Goal: Feedback & Contribution: Submit feedback/report problem

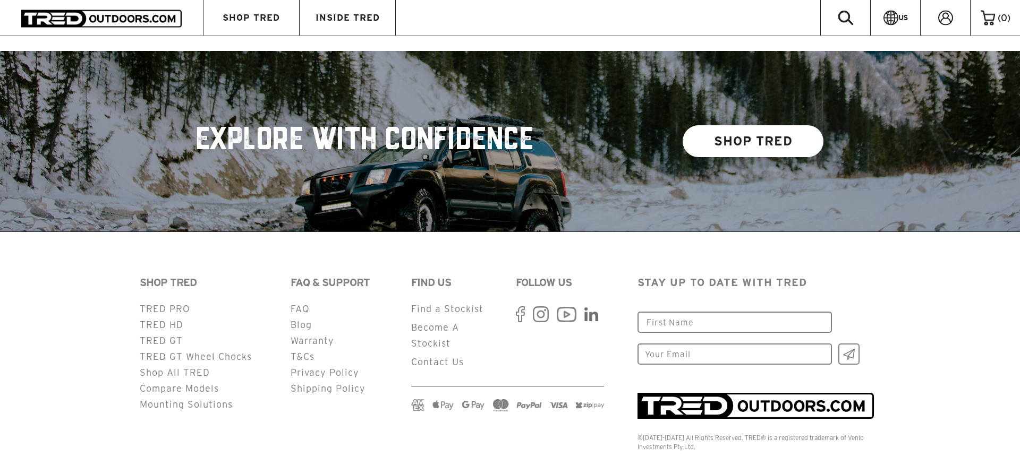
scroll to position [2723, 0]
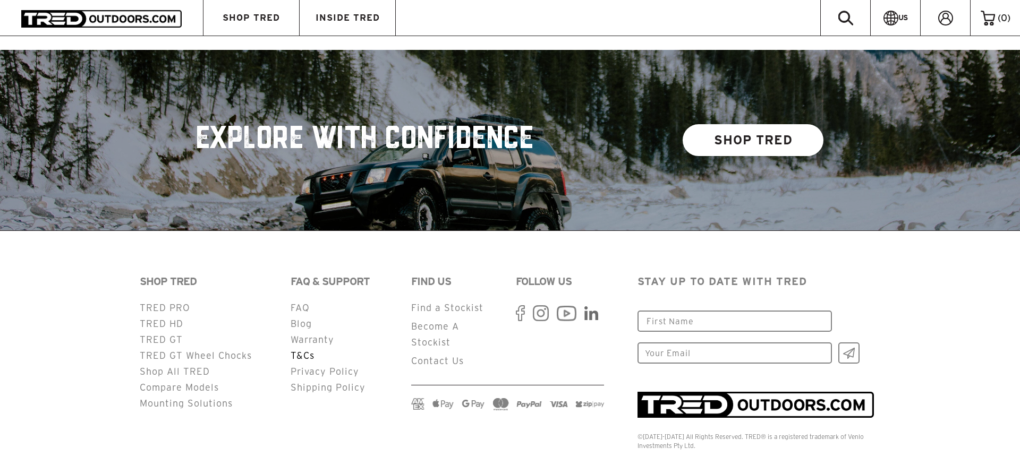
click at [302, 351] on link "T&Cs" at bounding box center [303, 356] width 24 height 10
click at [306, 319] on link "Blog" at bounding box center [301, 324] width 21 height 10
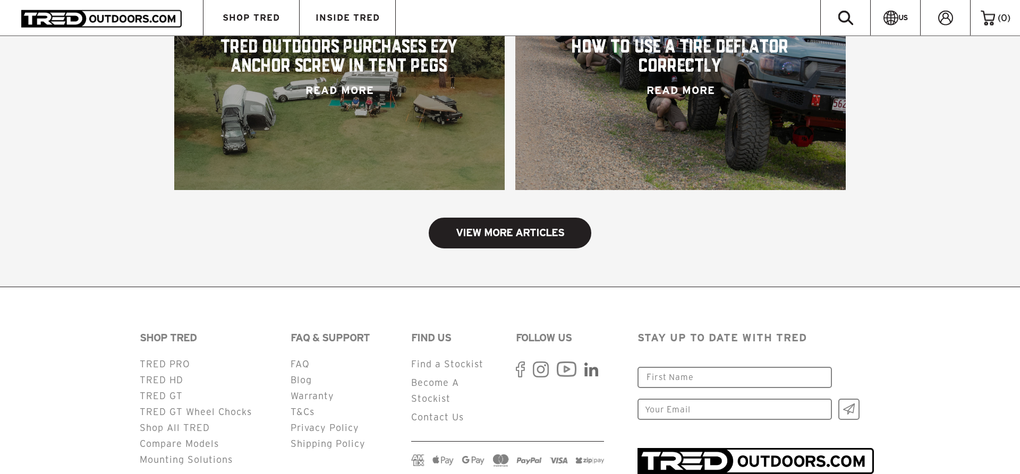
scroll to position [1179, 0]
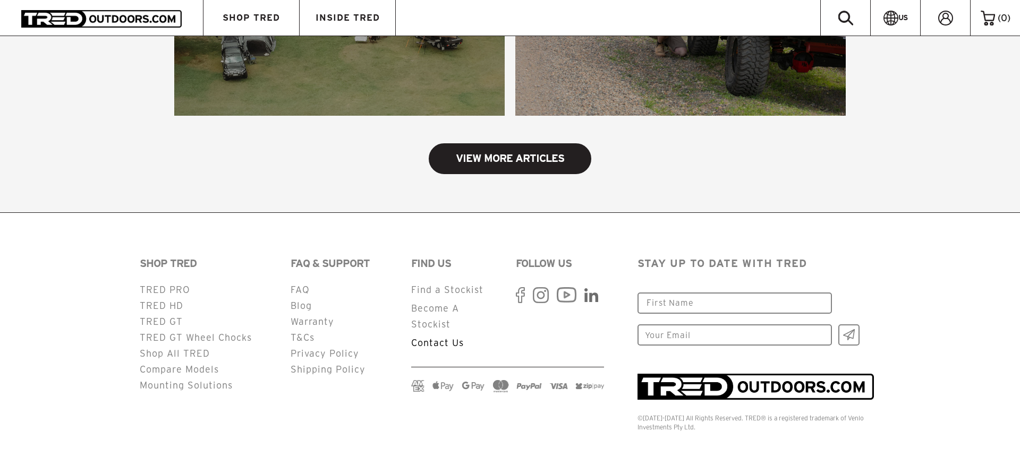
click at [438, 345] on link "Contact Us" at bounding box center [437, 343] width 53 height 10
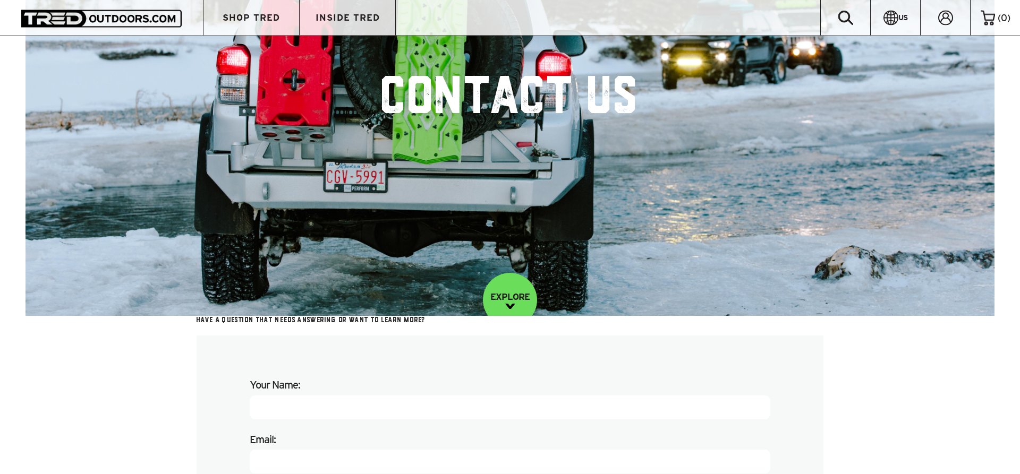
scroll to position [217, 0]
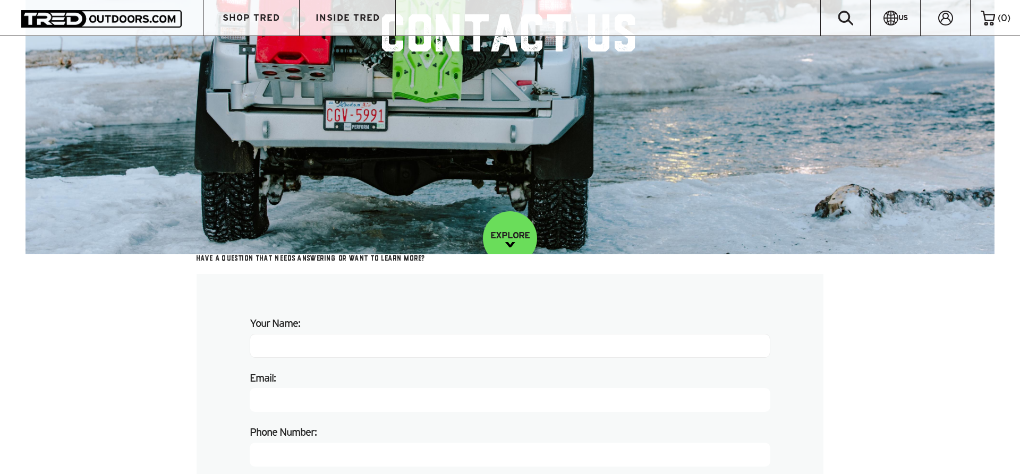
click at [358, 355] on input "Your Name:" at bounding box center [510, 346] width 521 height 24
type input "Markus Brentrup"
type input "offroad-tec"
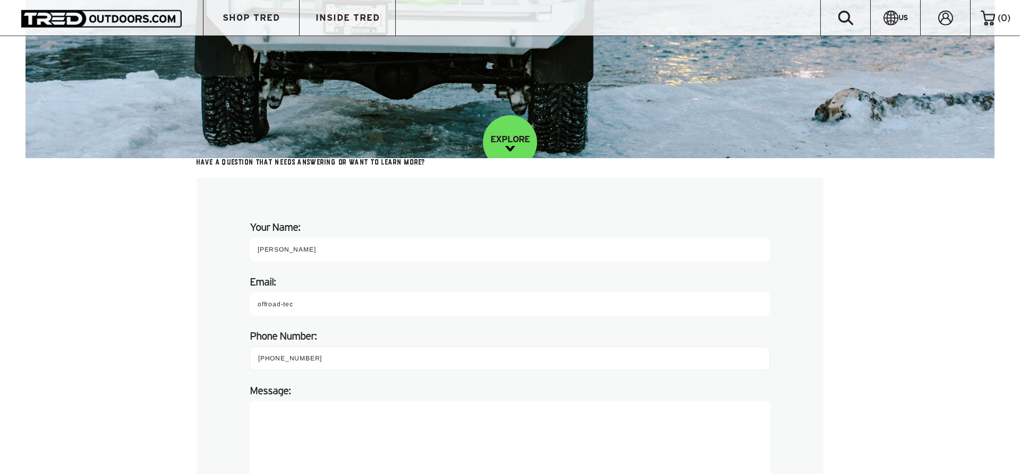
scroll to position [379, 0]
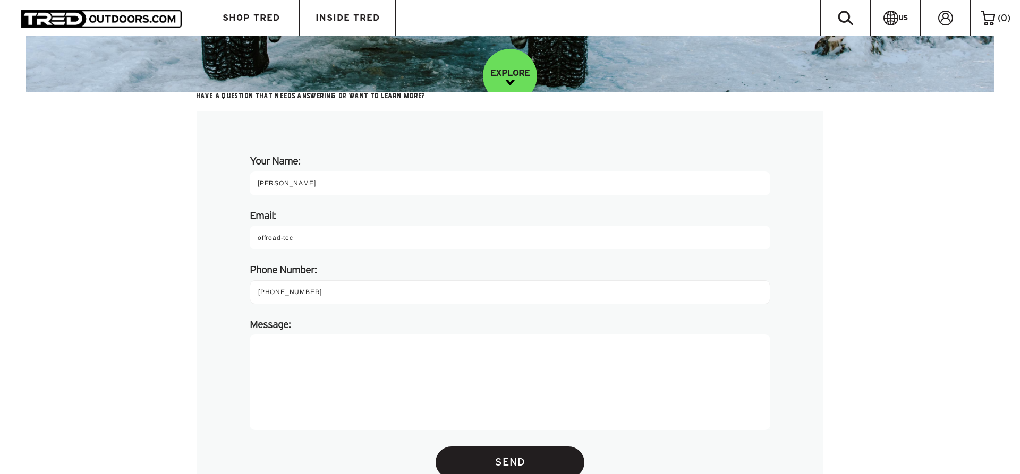
type input "+4917661527809"
drag, startPoint x: 314, startPoint y: 346, endPoint x: 314, endPoint y: 338, distance: 8.0
click at [314, 338] on textarea "Message:" at bounding box center [510, 383] width 521 height 96
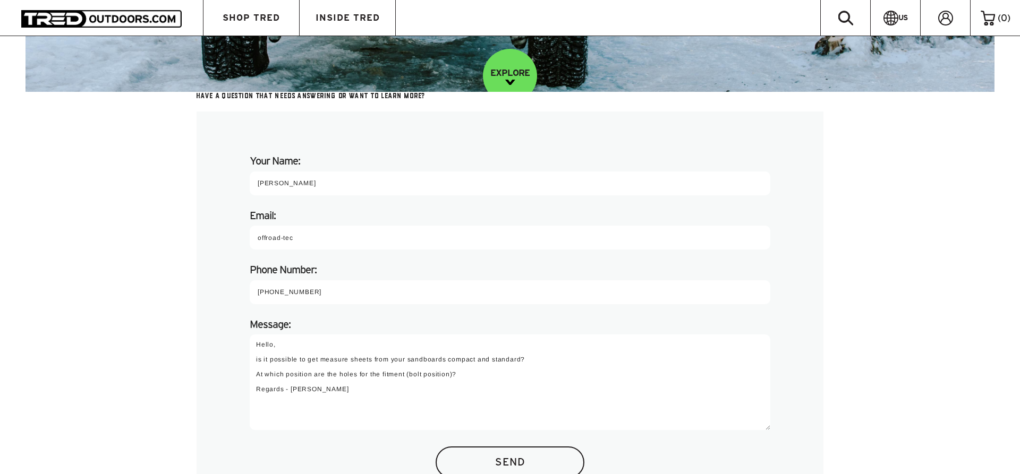
type textarea "Hello, is it possible to get measure sheets from your sandboards compact and st…"
click at [543, 460] on input "Send" at bounding box center [510, 463] width 149 height 32
click at [258, 238] on input "offroad-tec" at bounding box center [510, 238] width 521 height 24
click at [329, 236] on input "info@offroad-tec" at bounding box center [510, 238] width 521 height 24
type input "info@offroad-tec.de"
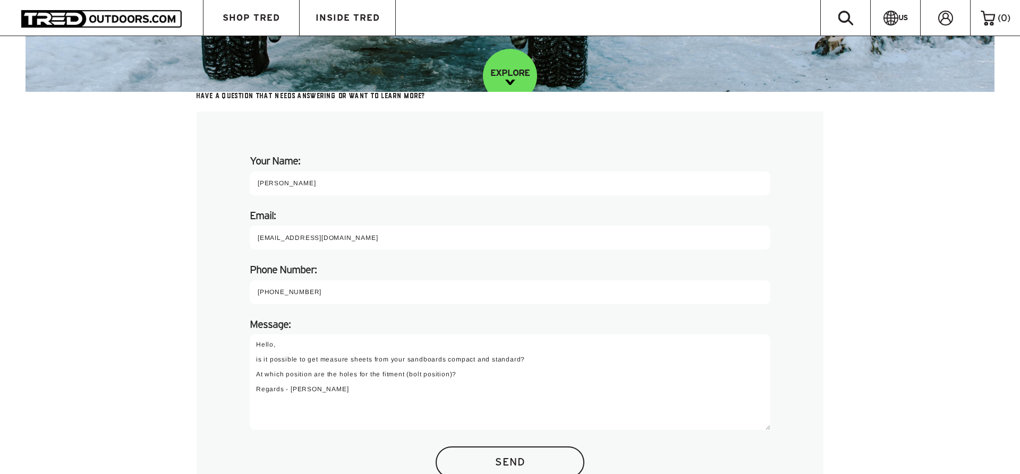
click at [516, 455] on input "Send" at bounding box center [510, 463] width 149 height 32
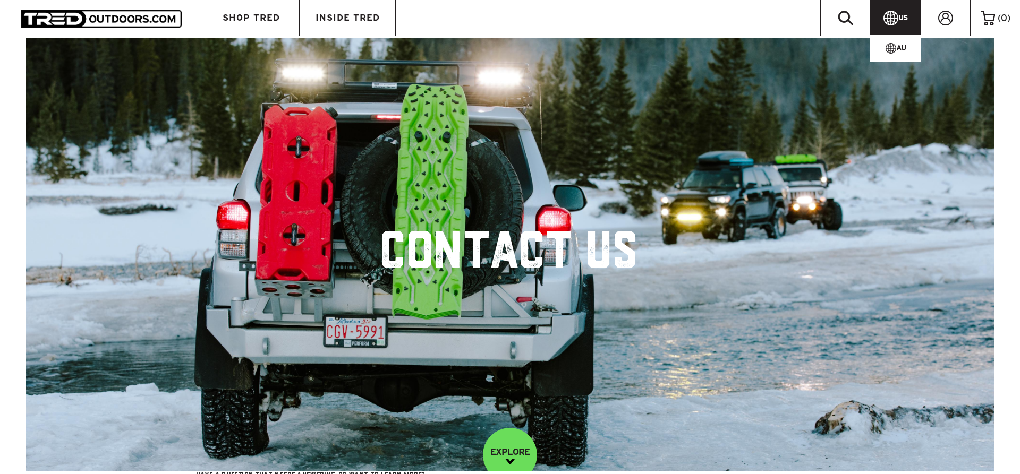
click at [905, 11] on link "US" at bounding box center [896, 18] width 50 height 36
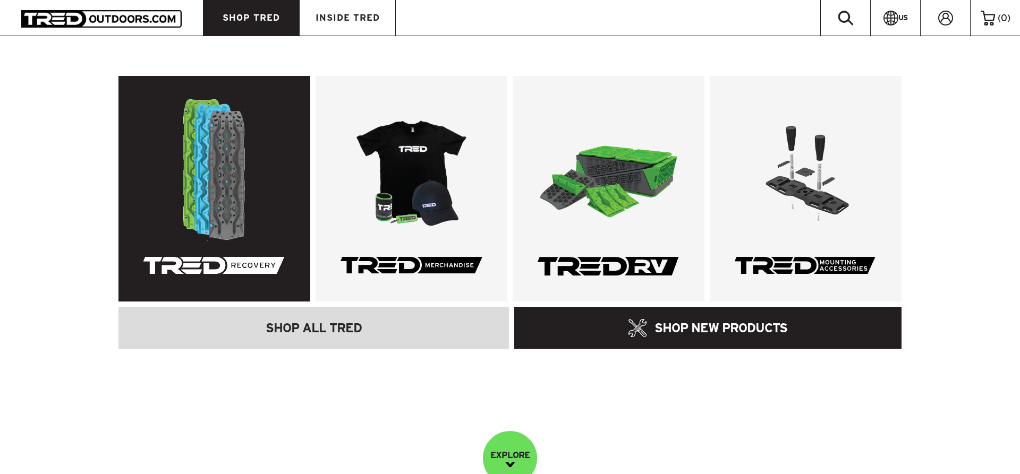
click at [217, 168] on img at bounding box center [214, 170] width 142 height 142
click at [218, 194] on img at bounding box center [214, 170] width 142 height 142
click at [226, 263] on link at bounding box center [214, 189] width 192 height 226
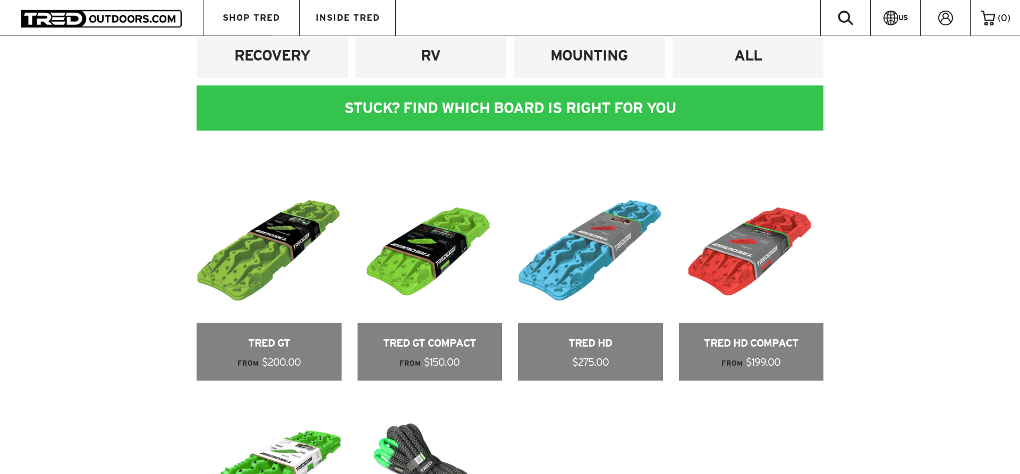
scroll to position [596, 0]
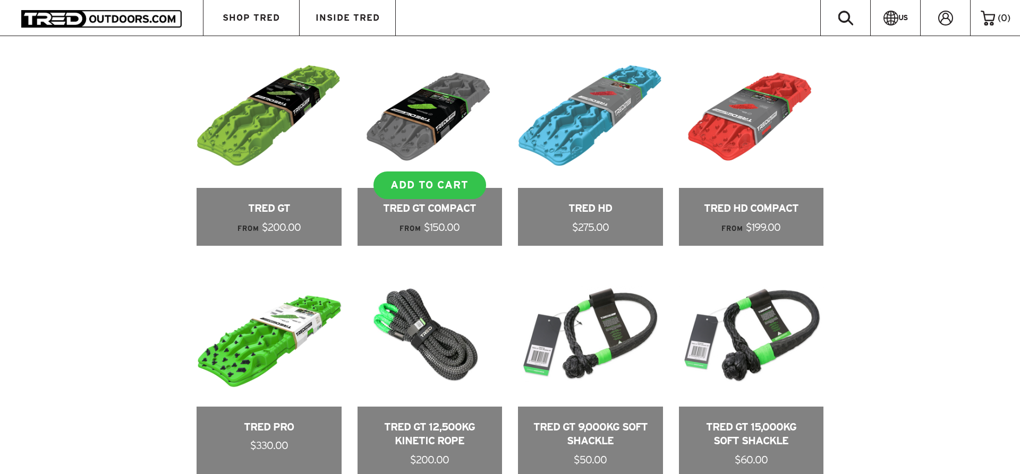
click at [415, 200] on link at bounding box center [429, 145] width 145 height 202
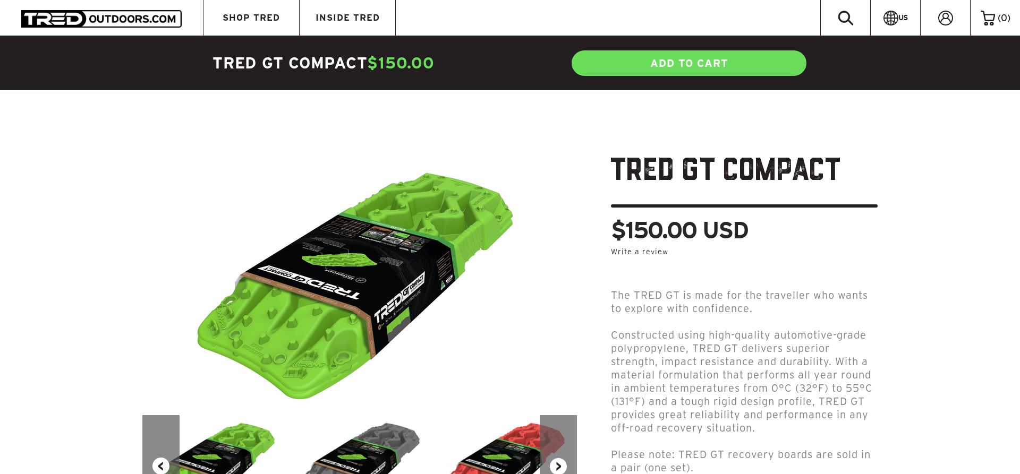
scroll to position [163, 0]
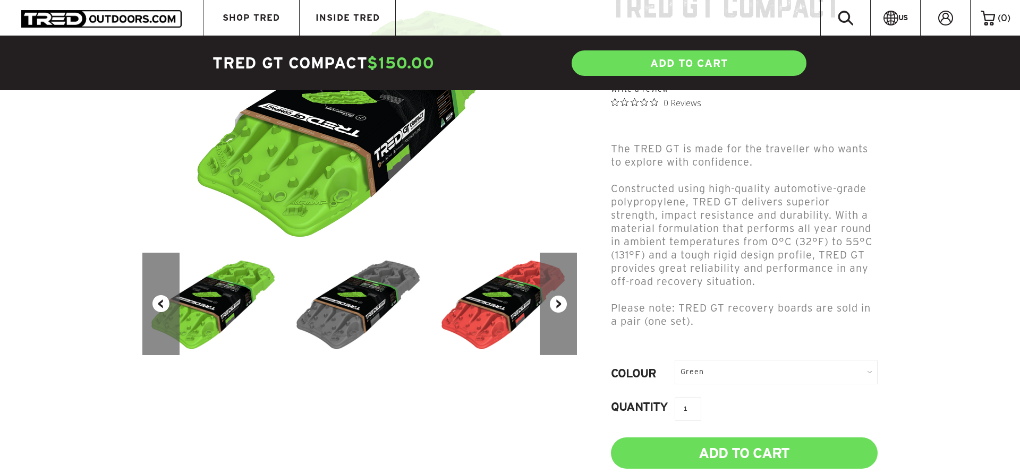
click at [563, 299] on button "Next" at bounding box center [558, 304] width 37 height 103
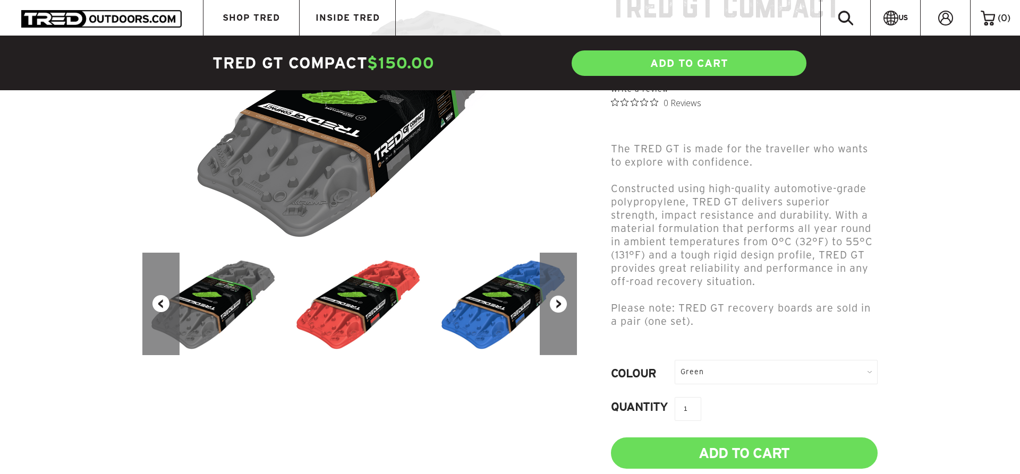
click at [563, 311] on button "Next" at bounding box center [558, 304] width 37 height 103
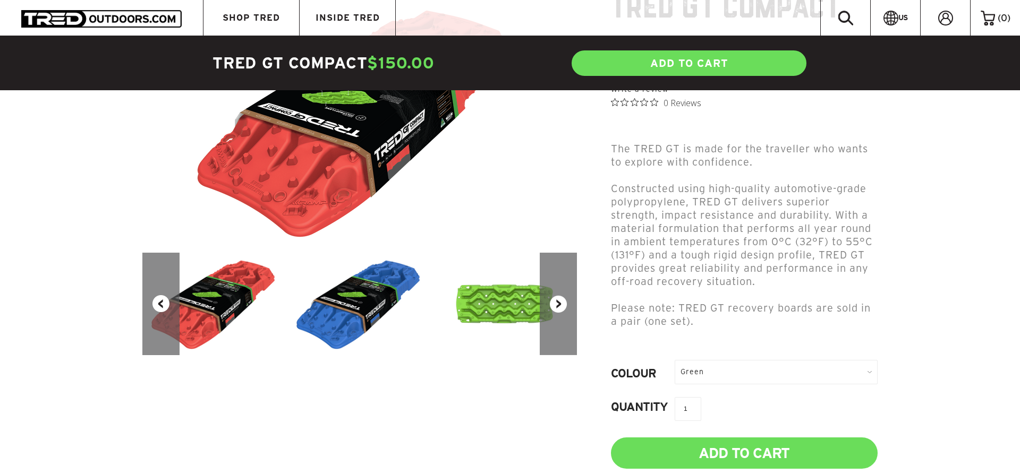
click at [563, 308] on button "Next" at bounding box center [558, 304] width 37 height 103
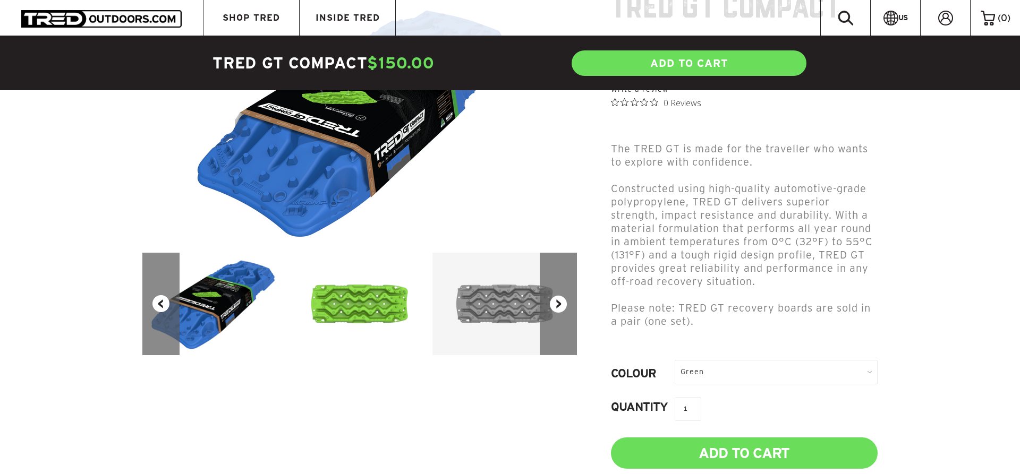
click at [563, 308] on button "Next" at bounding box center [558, 304] width 37 height 103
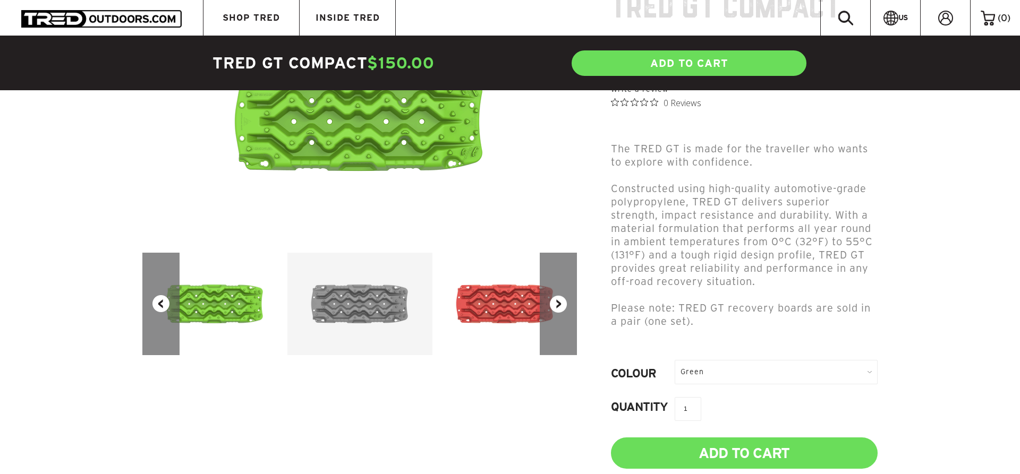
click at [563, 308] on button "Next" at bounding box center [558, 304] width 37 height 103
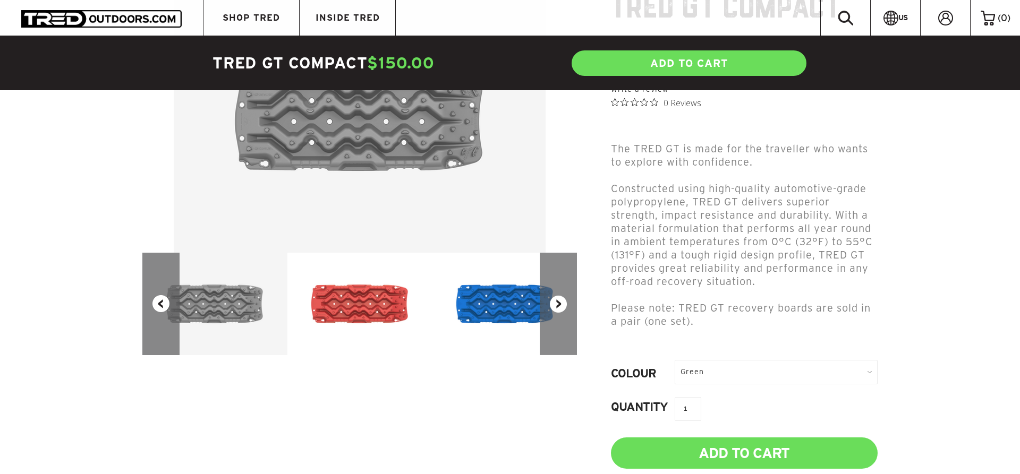
click at [563, 308] on button "Next" at bounding box center [558, 304] width 37 height 103
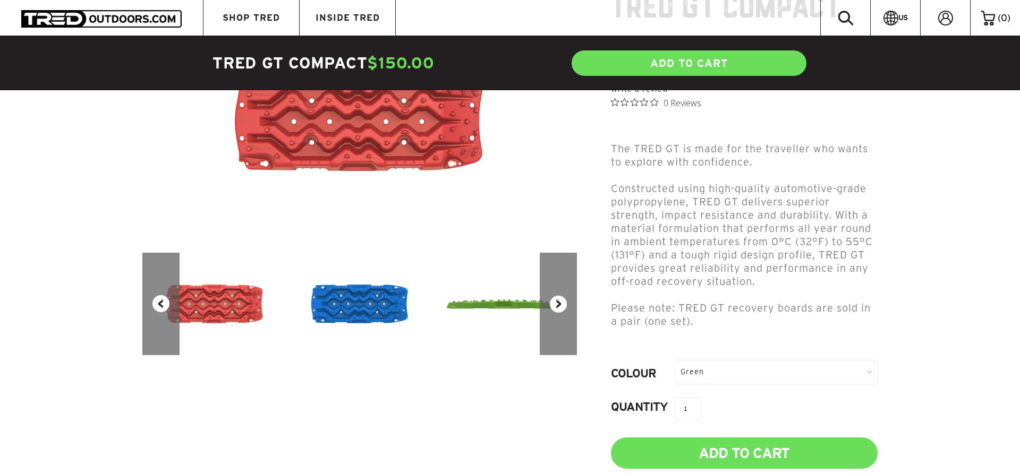
click at [563, 308] on button "Next" at bounding box center [558, 304] width 37 height 103
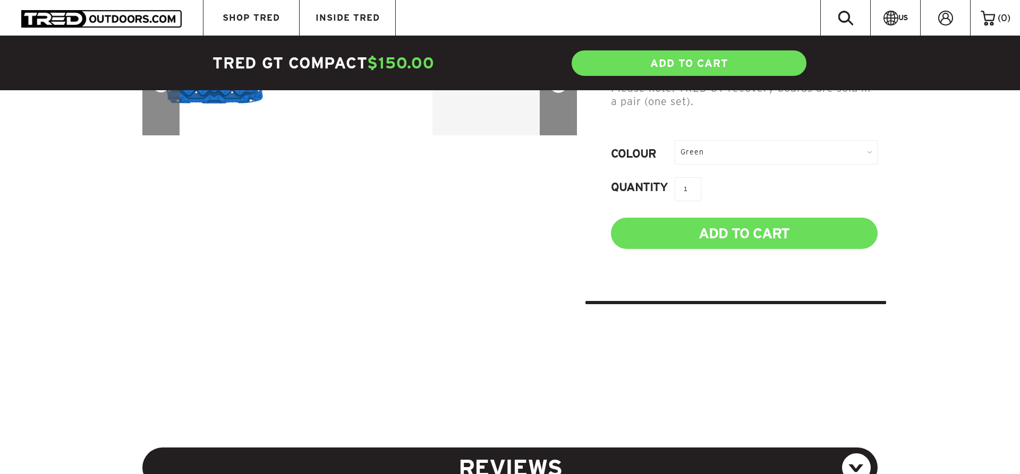
scroll to position [271, 0]
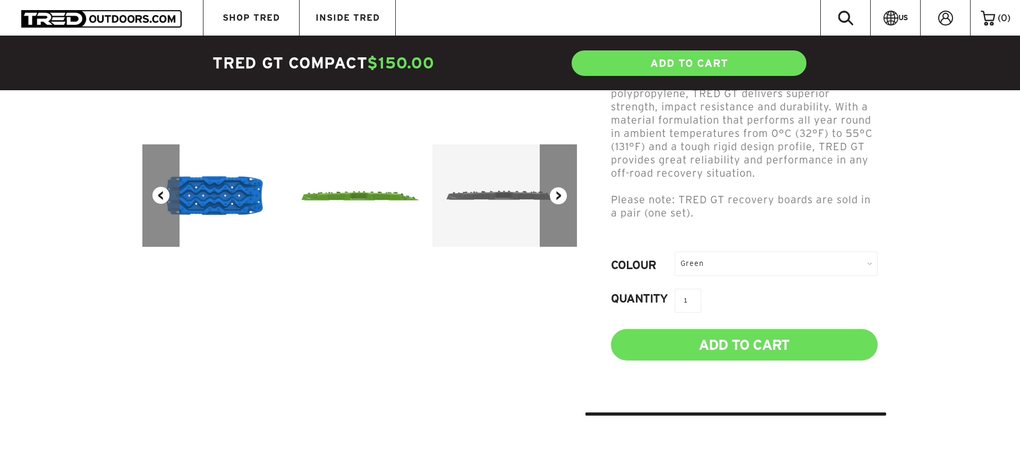
click at [557, 193] on button "Next" at bounding box center [558, 195] width 37 height 103
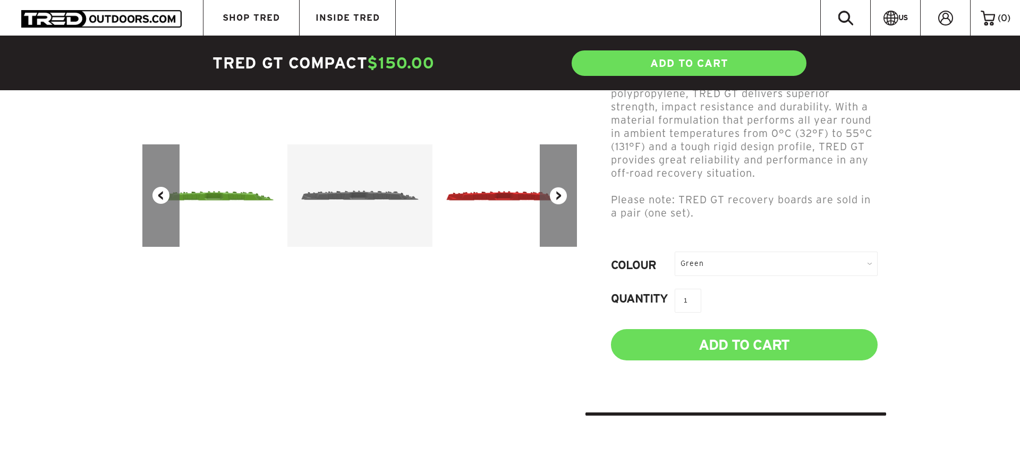
click at [557, 193] on button "Next" at bounding box center [558, 195] width 37 height 103
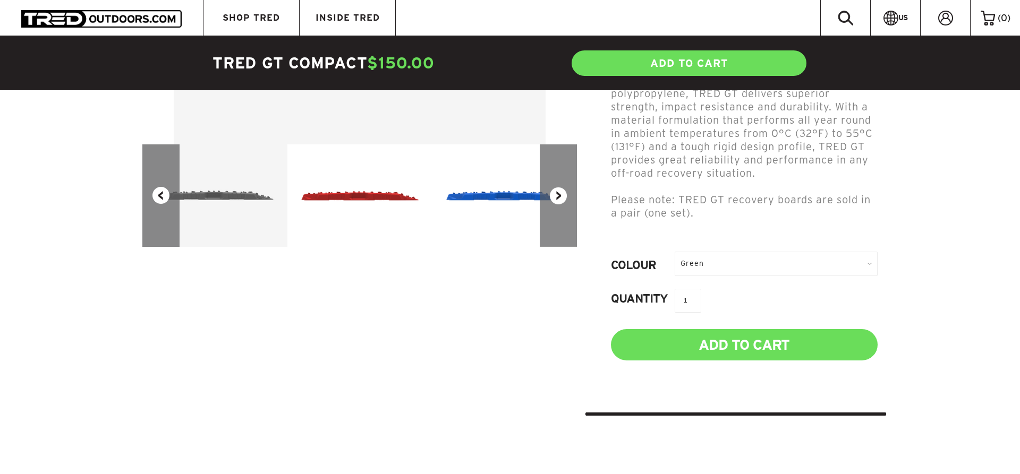
click at [557, 193] on button "Next" at bounding box center [558, 195] width 37 height 103
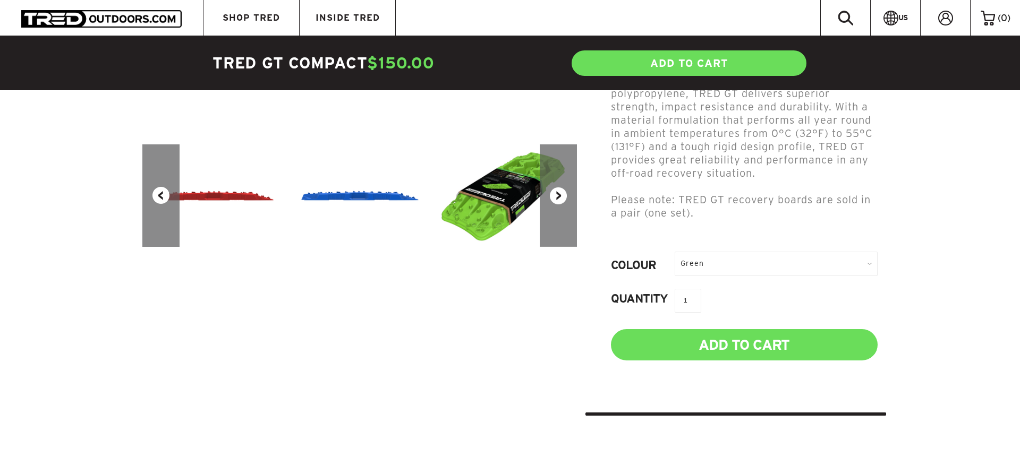
click at [557, 193] on button "Next" at bounding box center [558, 195] width 37 height 103
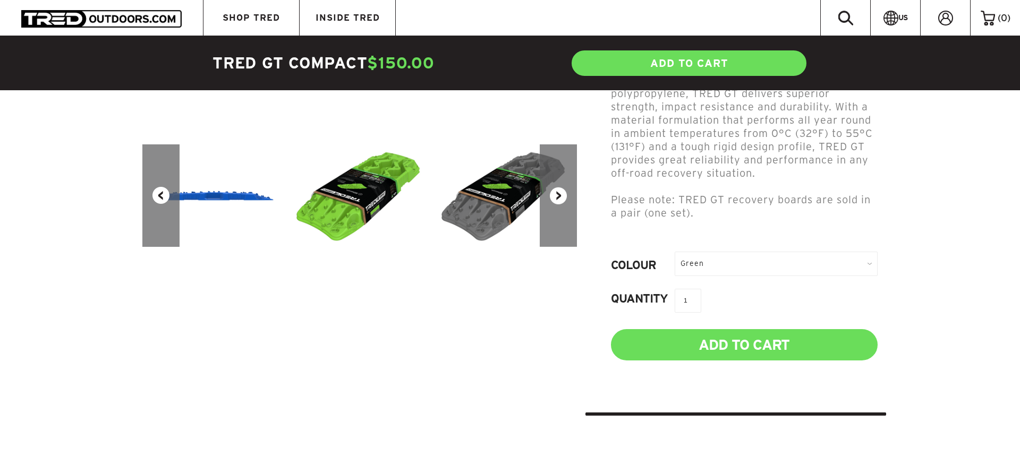
click at [557, 193] on button "Next" at bounding box center [558, 195] width 37 height 103
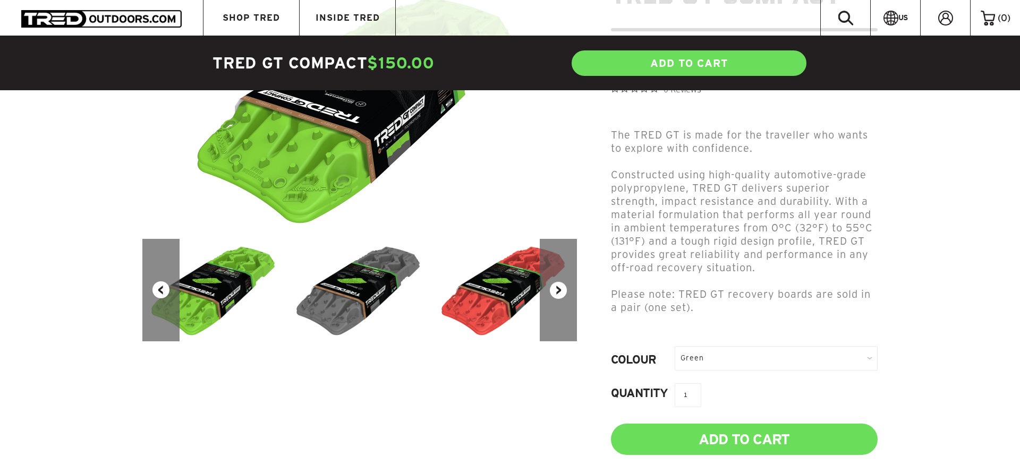
scroll to position [0, 0]
